Goal: Task Accomplishment & Management: Manage account settings

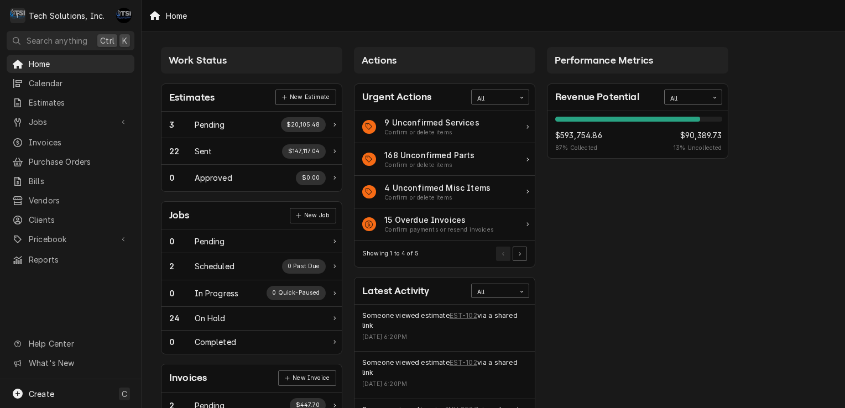
click at [685, 98] on div "All" at bounding box center [686, 99] width 32 height 9
click at [692, 136] on div "This Week" at bounding box center [693, 138] width 57 height 13
click at [694, 98] on div "This Week" at bounding box center [686, 99] width 32 height 9
click at [706, 219] on div "Performance Metrics Revenue Potential This Week 3% $395.00 3 % Collected $12,12…" at bounding box center [638, 400] width 193 height 718
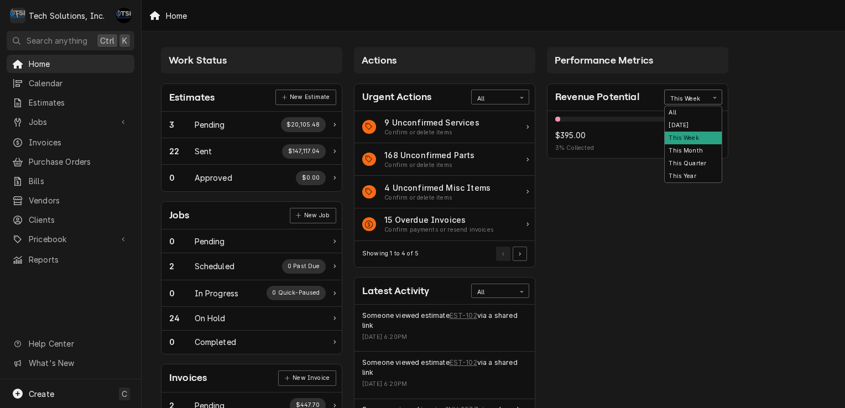
click at [700, 96] on div "This Week" at bounding box center [686, 99] width 32 height 9
click at [694, 121] on div "Today" at bounding box center [693, 125] width 57 height 13
click at [699, 96] on div "Today" at bounding box center [686, 99] width 32 height 9
click at [693, 110] on div "All" at bounding box center [693, 112] width 57 height 13
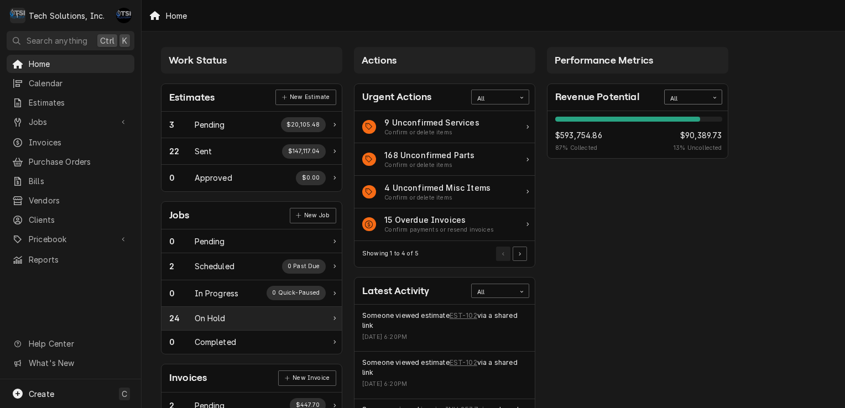
click at [237, 320] on div "24 On Hold" at bounding box center [247, 319] width 157 height 12
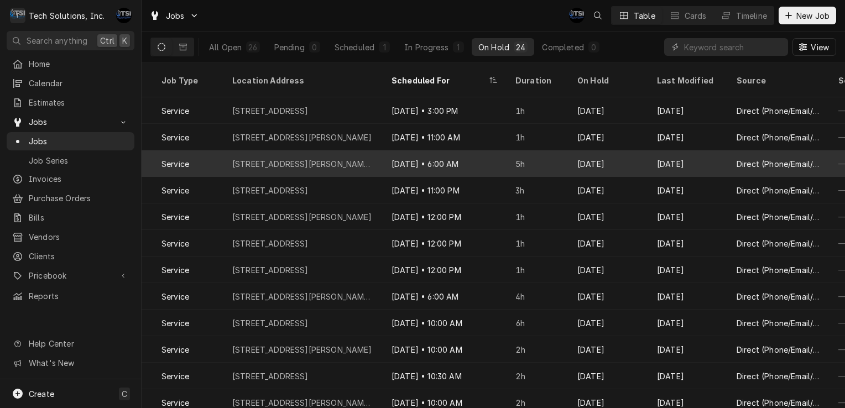
scroll to position [0, 814]
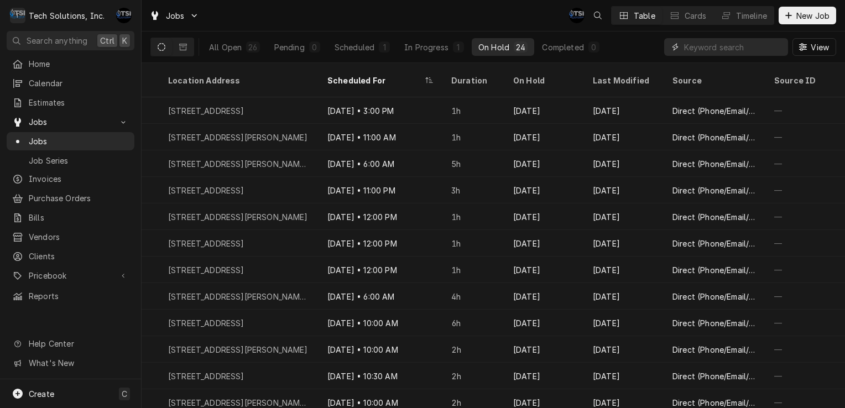
click at [695, 48] on input "Dynamic Content Wrapper" at bounding box center [733, 47] width 98 height 18
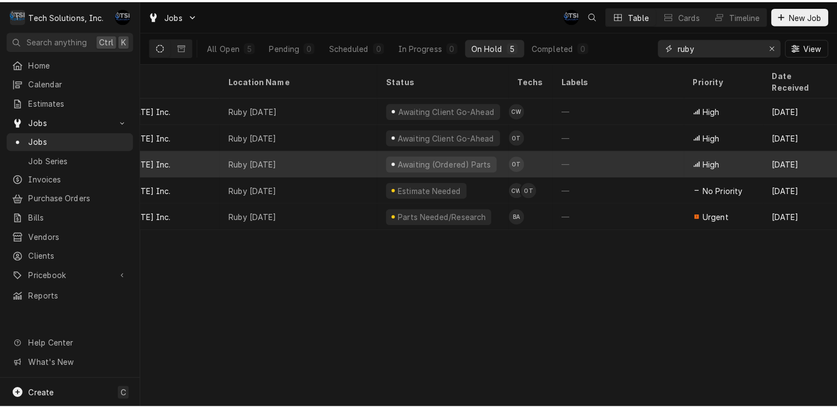
scroll to position [0, 0]
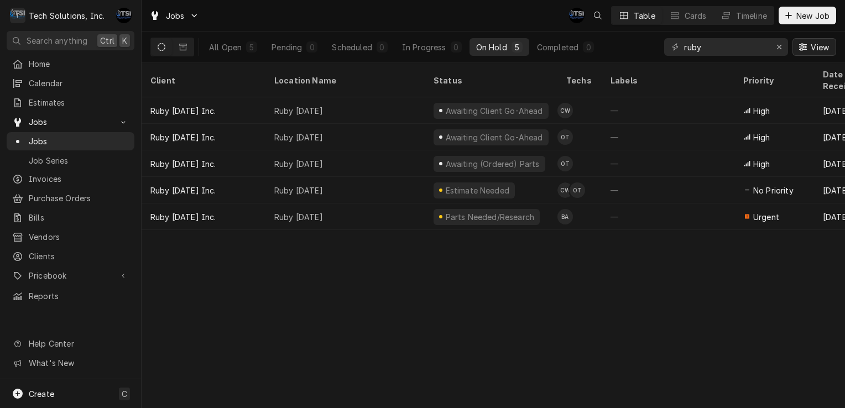
click at [825, 50] on span "View" at bounding box center [820, 47] width 23 height 12
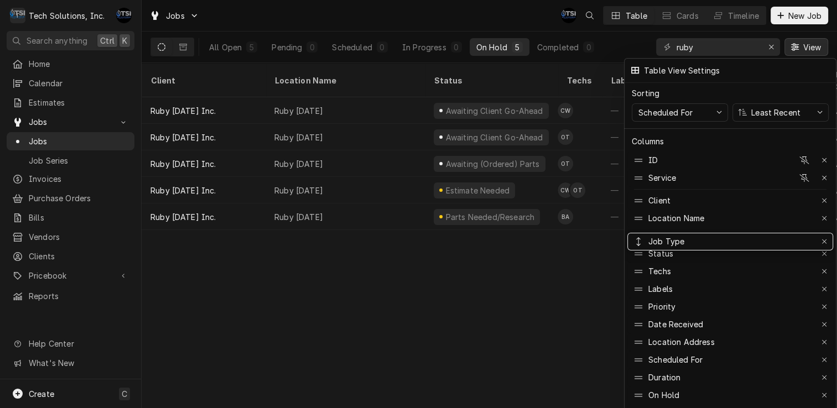
drag, startPoint x: 738, startPoint y: 313, endPoint x: 728, endPoint y: 230, distance: 83.5
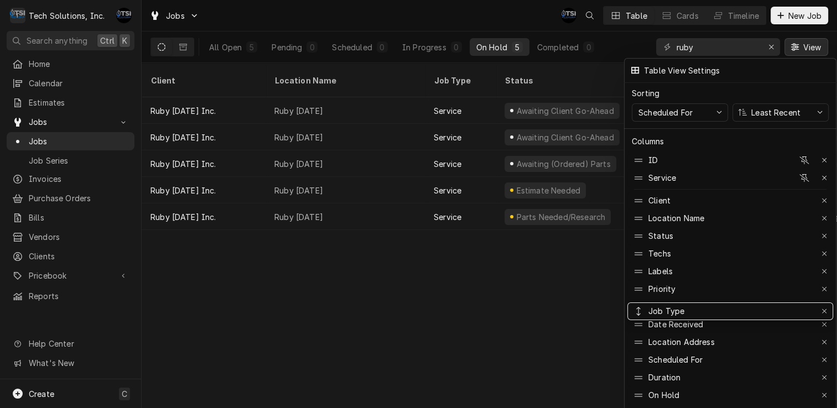
drag, startPoint x: 681, startPoint y: 230, endPoint x: 675, endPoint y: 305, distance: 75.5
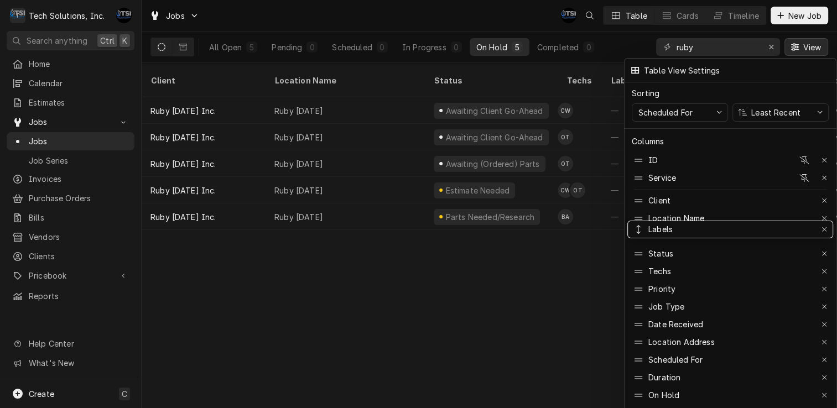
drag, startPoint x: 670, startPoint y: 265, endPoint x: 671, endPoint y: 222, distance: 43.1
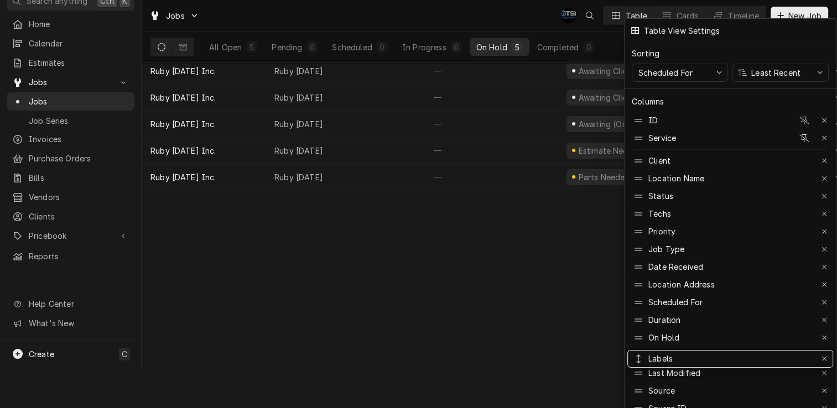
drag, startPoint x: 671, startPoint y: 221, endPoint x: 680, endPoint y: 335, distance: 114.3
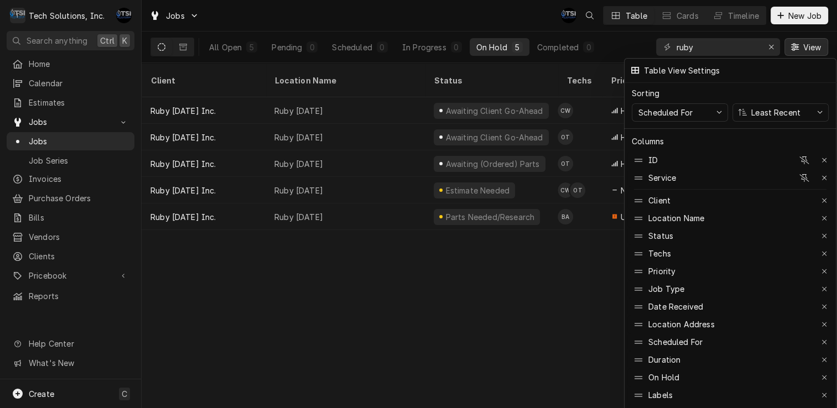
click at [490, 339] on div at bounding box center [418, 204] width 837 height 408
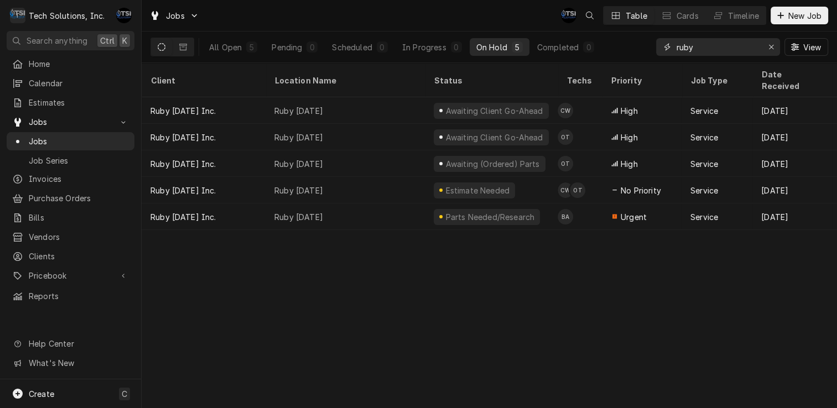
click at [709, 48] on input "ruby" at bounding box center [717, 47] width 83 height 18
type input "r"
type input "y"
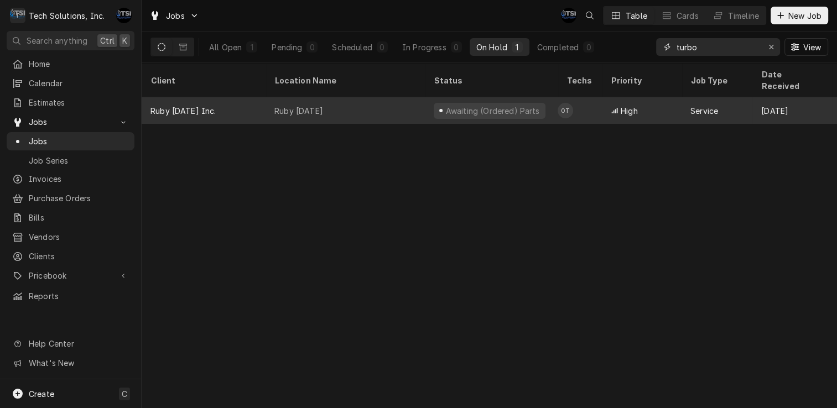
type input "turbo"
click at [392, 107] on div "Ruby Tuesday" at bounding box center [344, 110] width 159 height 27
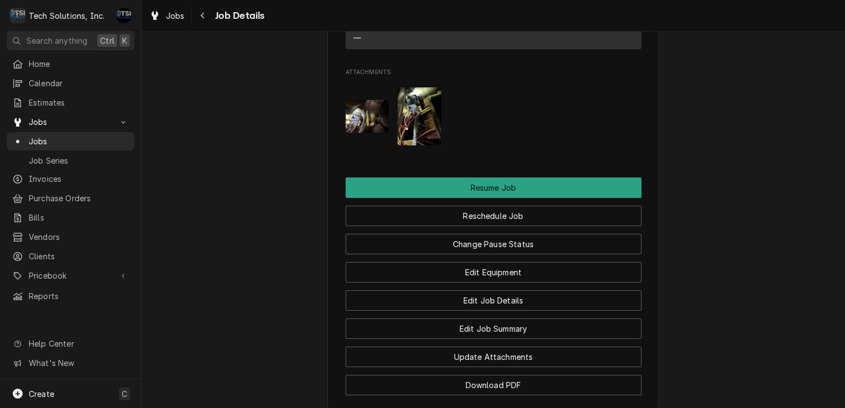
scroll to position [1500, 0]
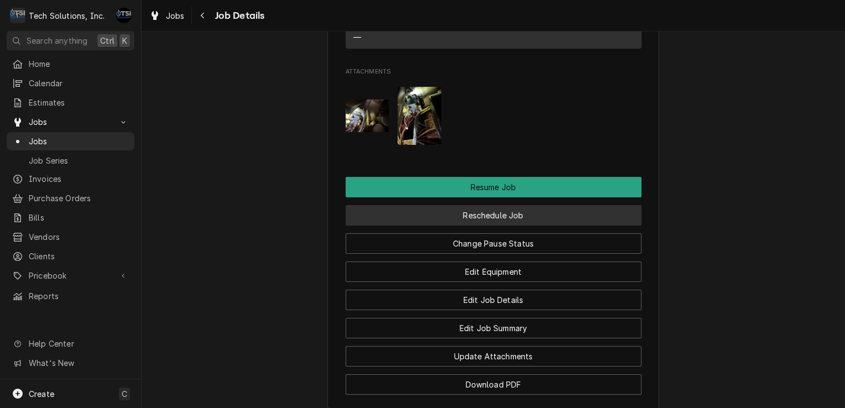
click at [442, 205] on button "Reschedule Job" at bounding box center [494, 215] width 296 height 20
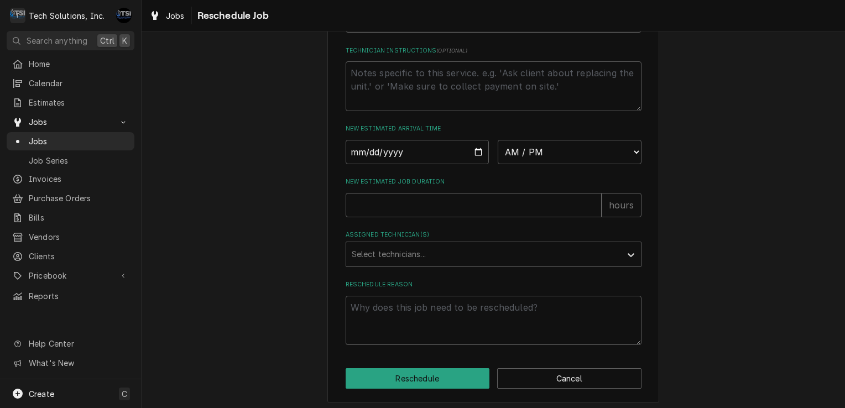
scroll to position [417, 0]
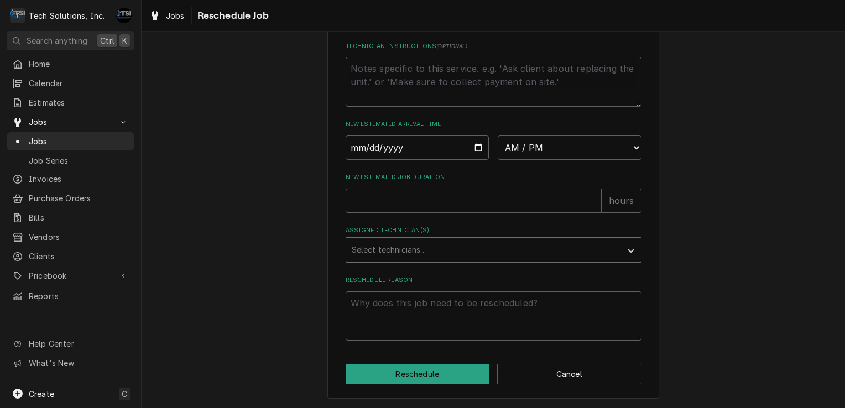
click at [460, 241] on div "Assigned Technician(s)" at bounding box center [484, 250] width 264 height 20
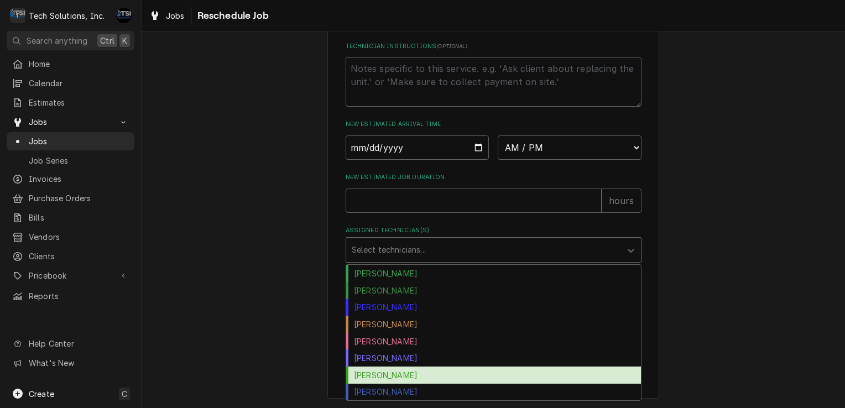
click at [384, 376] on div "Otis Tooley" at bounding box center [493, 375] width 295 height 17
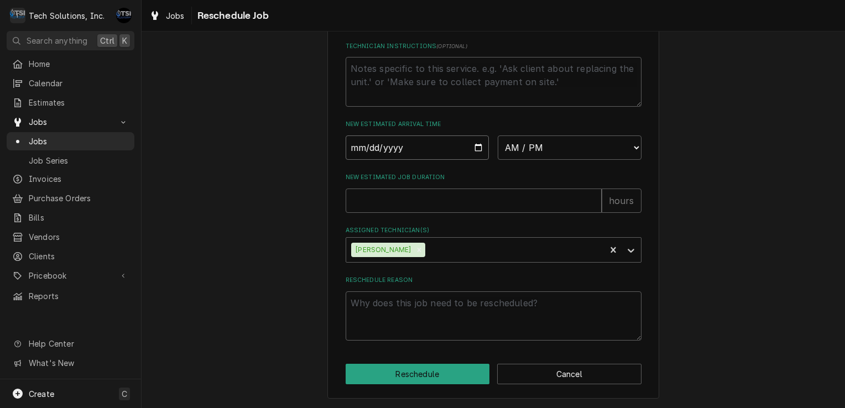
drag, startPoint x: 465, startPoint y: 147, endPoint x: 442, endPoint y: 142, distance: 22.8
click at [442, 142] on input "Date" at bounding box center [418, 148] width 144 height 24
click at [473, 152] on input "Date" at bounding box center [418, 148] width 144 height 24
type textarea "x"
type input "2025-08-28"
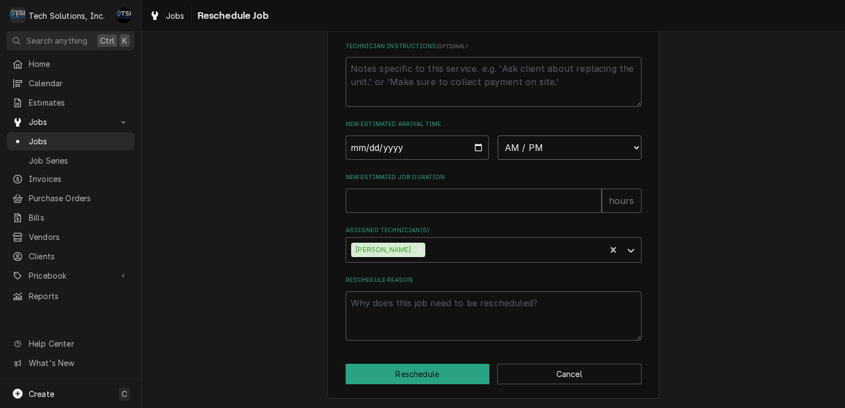
click at [566, 140] on select "AM / PM 6:00 AM 6:15 AM 6:30 AM 6:45 AM 7:00 AM 7:15 AM 7:30 AM 7:45 AM 8:00 AM…" at bounding box center [570, 148] width 144 height 24
select select "07:00:00"
click at [498, 136] on select "AM / PM 6:00 AM 6:15 AM 6:30 AM 6:45 AM 7:00 AM 7:15 AM 7:30 AM 7:45 AM 8:00 AM…" at bounding box center [570, 148] width 144 height 24
click at [437, 328] on textarea "Reschedule Reason" at bounding box center [494, 316] width 296 height 50
type textarea "x"
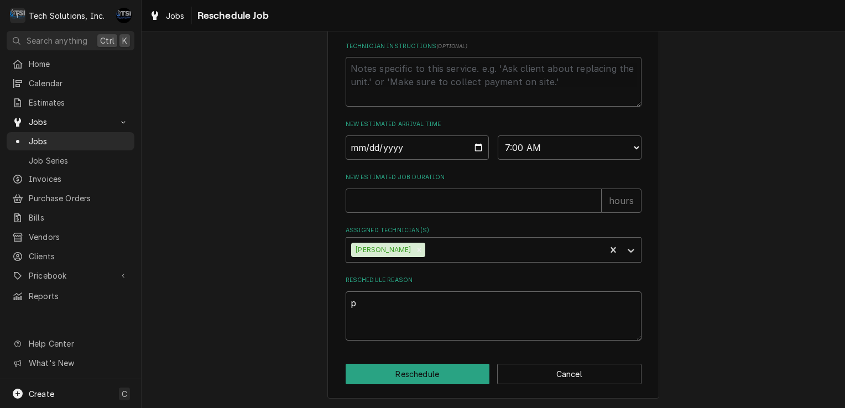
type textarea "p"
type textarea "x"
type textarea "pa"
type textarea "x"
type textarea "par"
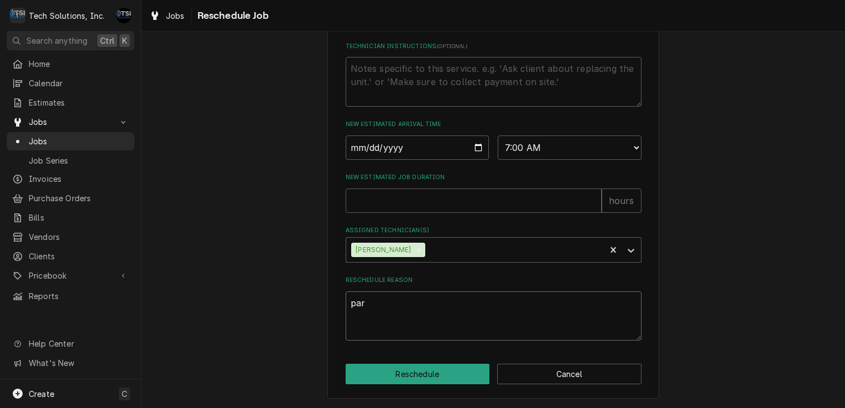
type textarea "x"
type textarea "pa"
type textarea "x"
type textarea "p"
type textarea "x"
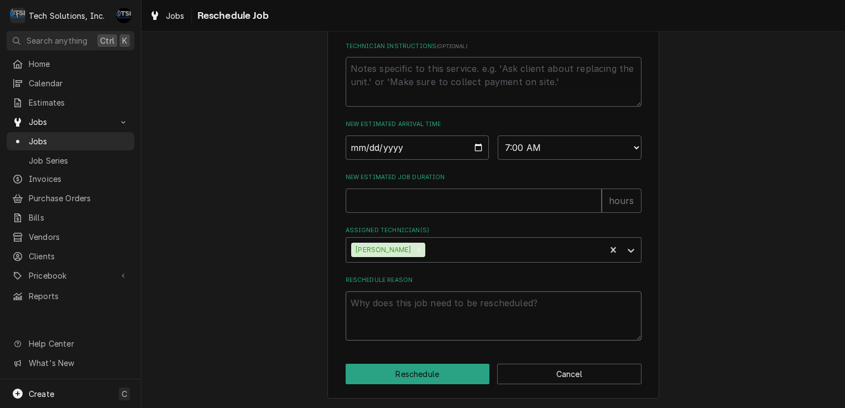
type textarea "x"
type textarea "P"
type textarea "x"
type textarea "Pa"
type textarea "x"
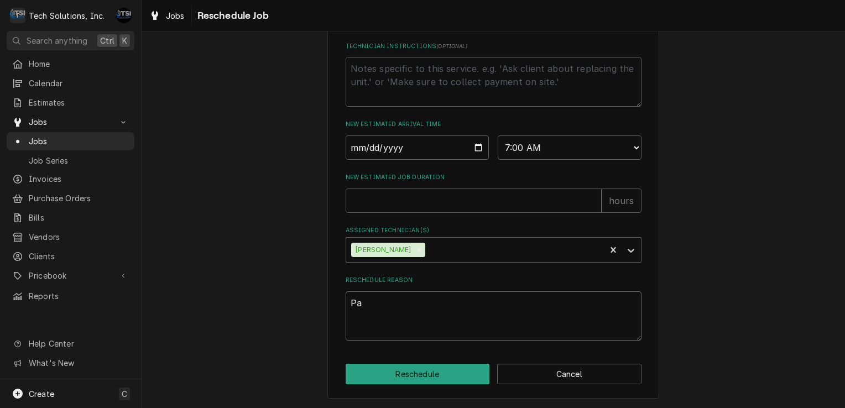
type textarea "Par"
type textarea "x"
type textarea "Part"
type textarea "x"
type textarea "Parts"
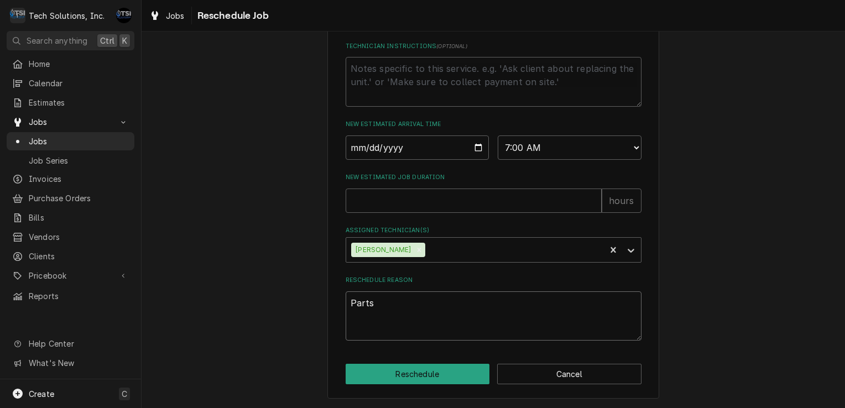
type textarea "x"
type textarea "Parts"
type textarea "x"
type textarea "Parts r"
type textarea "x"
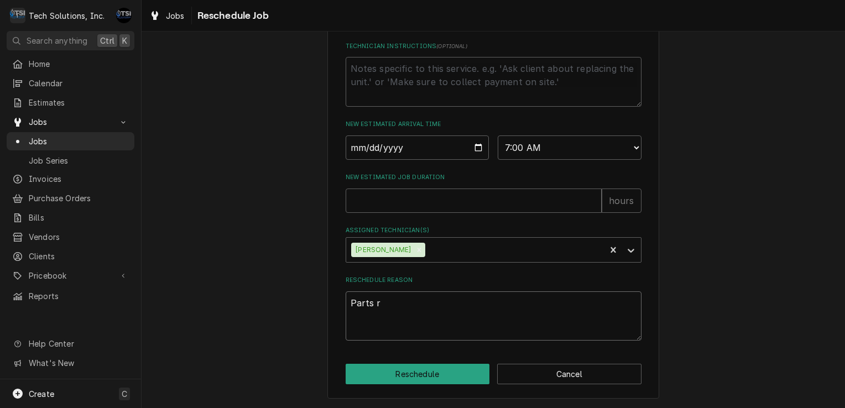
type textarea "Parts re"
type textarea "x"
type textarea "Parts rec"
type textarea "x"
type textarea "Parts reci"
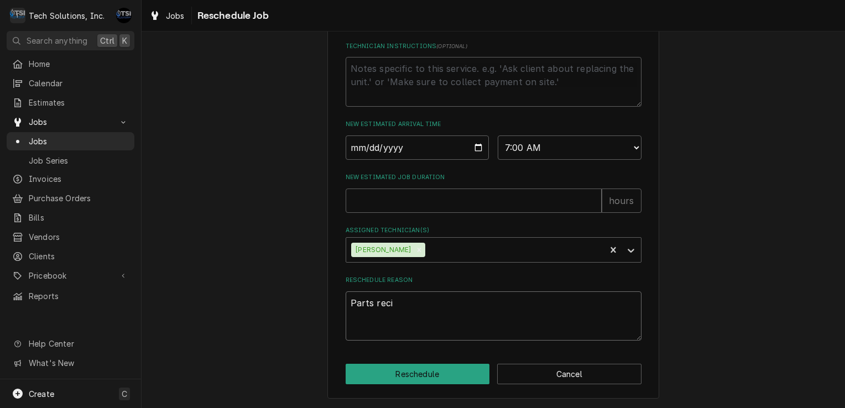
type textarea "x"
type textarea "Parts reciv"
type textarea "x"
type textarea "Parts recive"
type textarea "x"
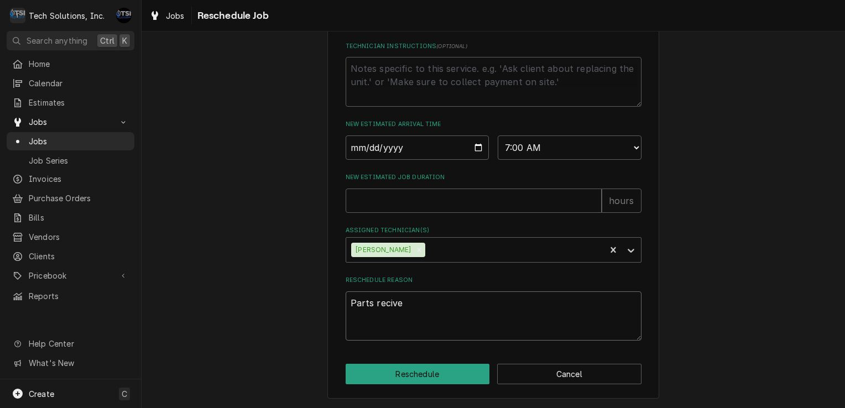
type textarea "Parts recived"
type textarea "x"
type textarea "Parts recived"
type textarea "x"
type textarea "Parts received"
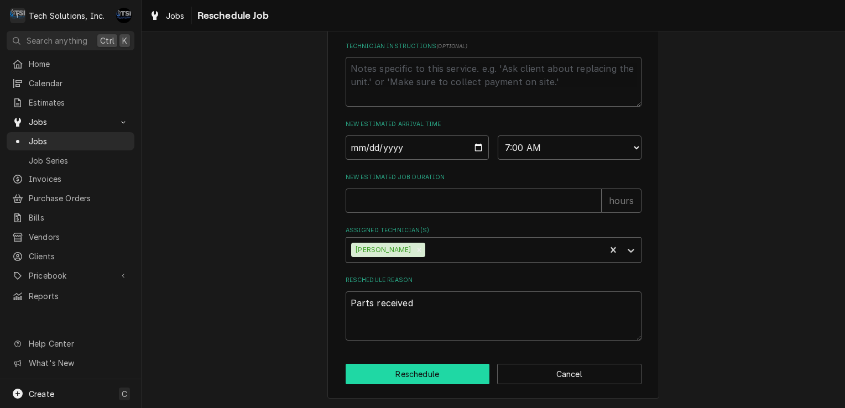
click at [450, 372] on button "Reschedule" at bounding box center [418, 374] width 144 height 20
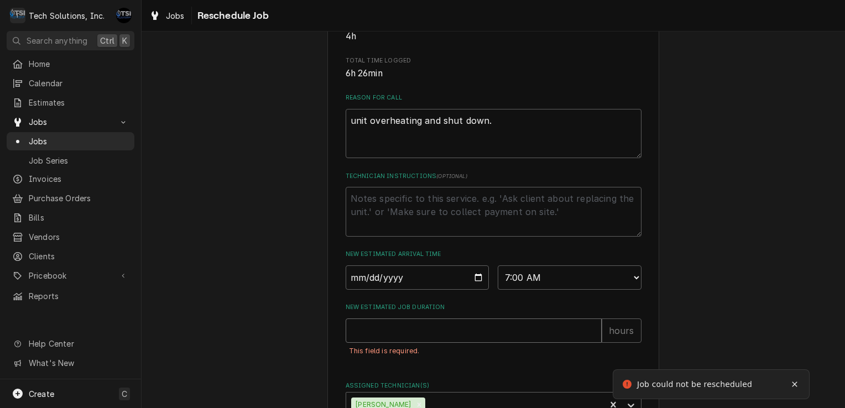
click at [477, 343] on input "New Estimated Job Duration" at bounding box center [474, 331] width 256 height 24
type textarea "x"
type input "1"
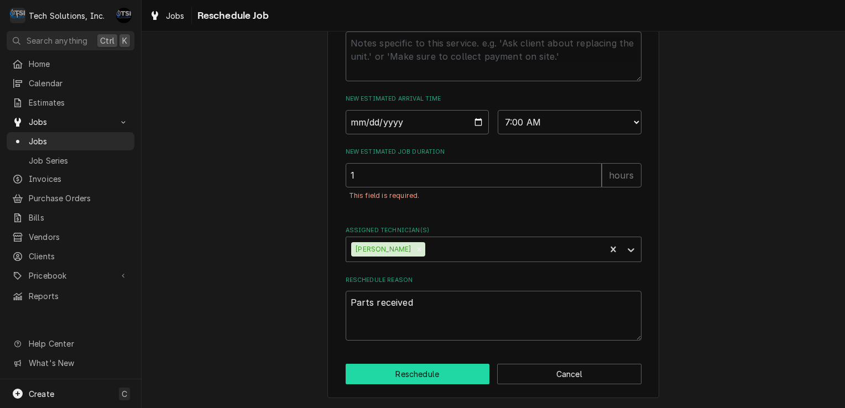
click at [410, 380] on button "Reschedule" at bounding box center [418, 374] width 144 height 20
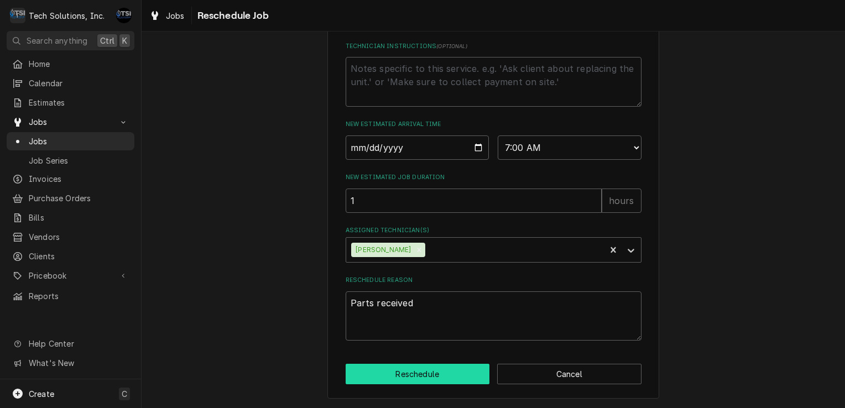
type textarea "x"
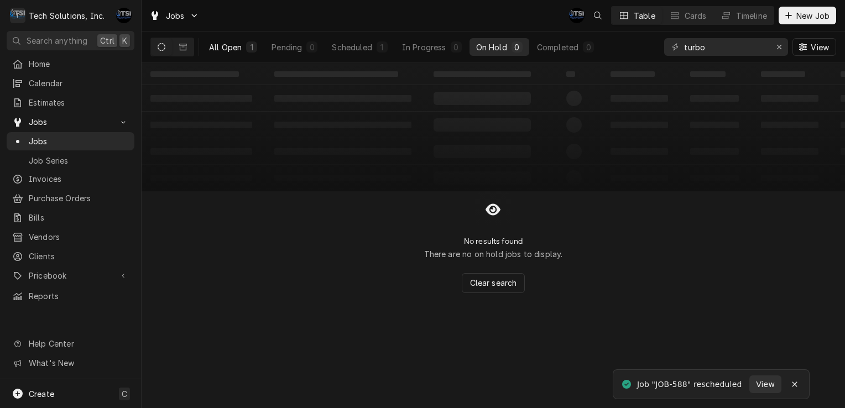
click at [237, 48] on div "All Open" at bounding box center [225, 47] width 33 height 12
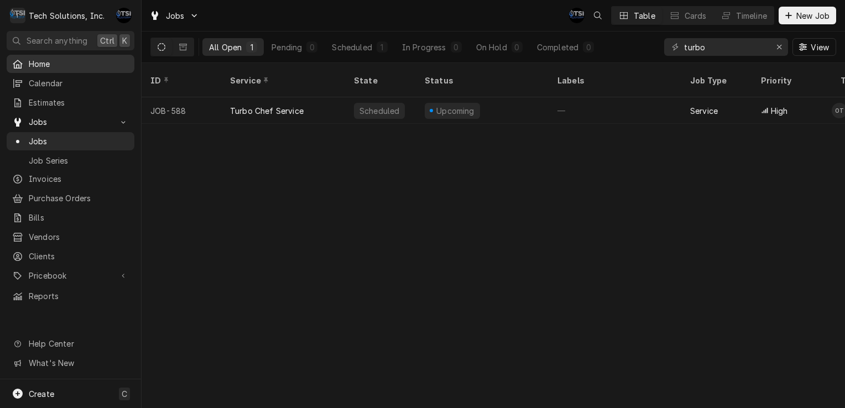
click at [100, 70] on link "Home" at bounding box center [71, 64] width 128 height 18
